Goal: Obtain resource: Download file/media

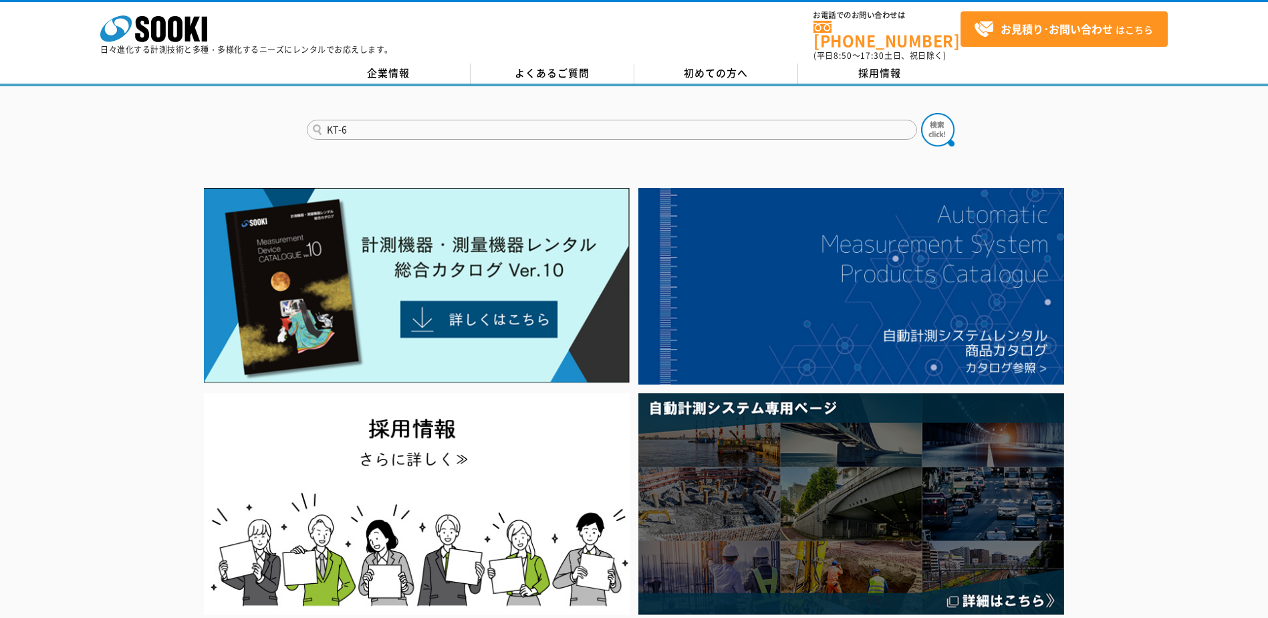
type input "KT-6"
click at [921, 113] on button at bounding box center [937, 129] width 33 height 33
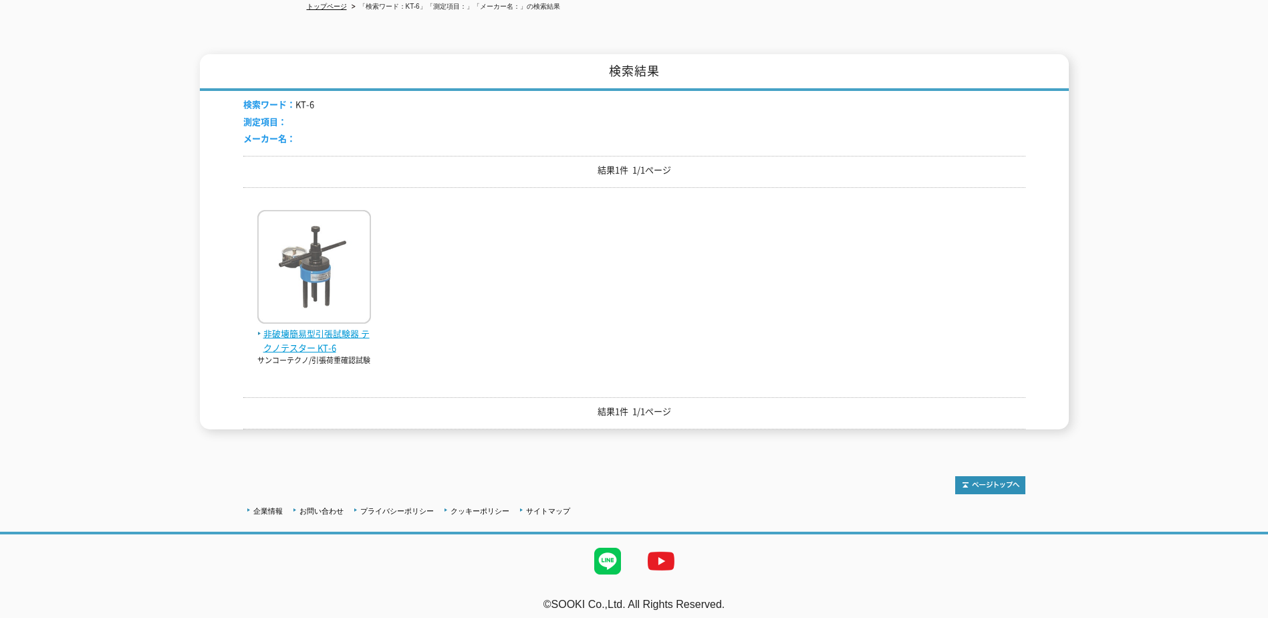
click at [323, 338] on span "非破壊簡易型引張試験器 テクノテスター KT-6" at bounding box center [314, 341] width 114 height 28
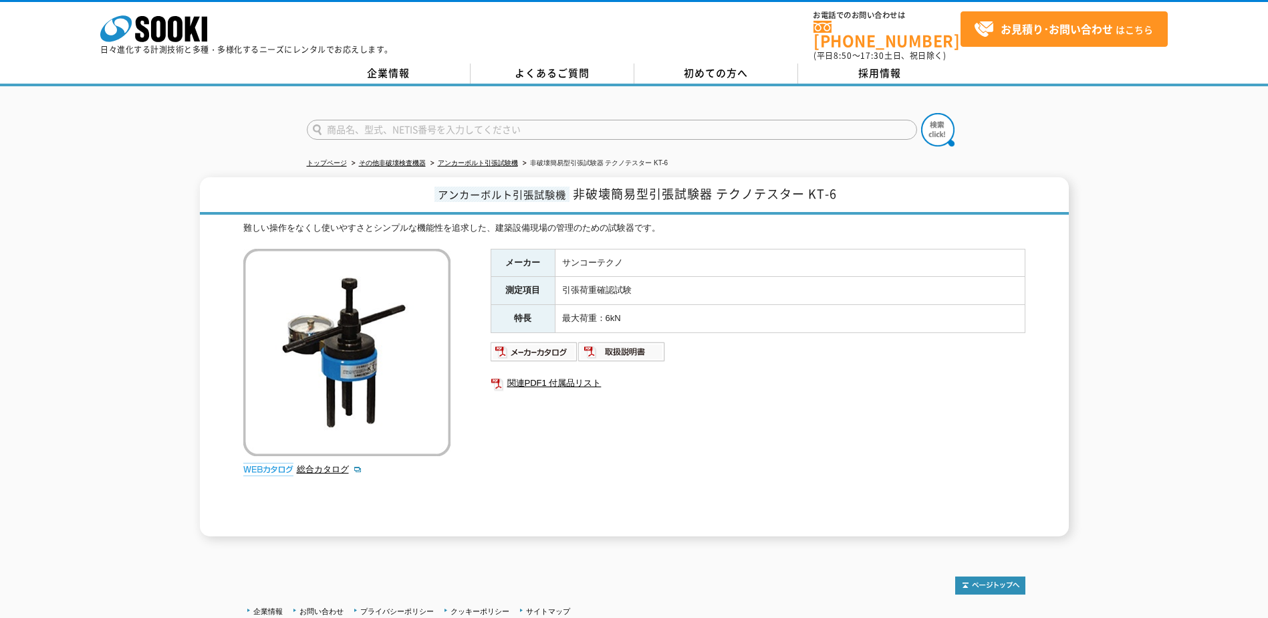
scroll to position [100, 0]
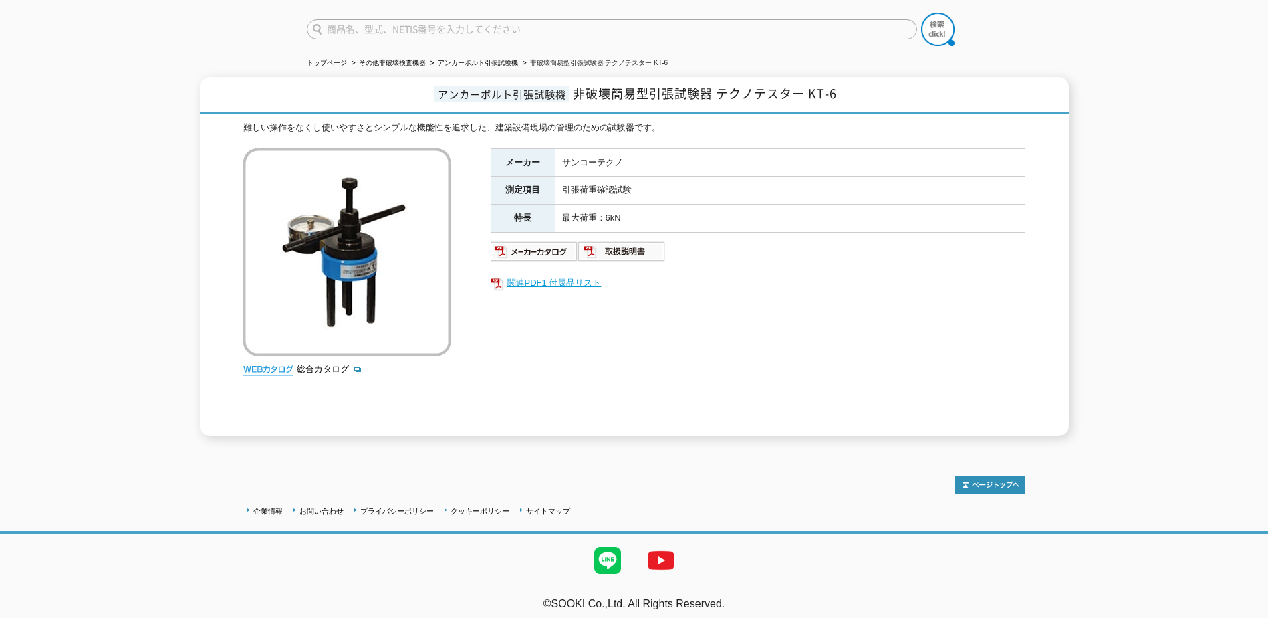
click at [536, 274] on link "関連PDF1 付属品リスト" at bounding box center [758, 282] width 535 height 17
